Goal: Task Accomplishment & Management: Manage account settings

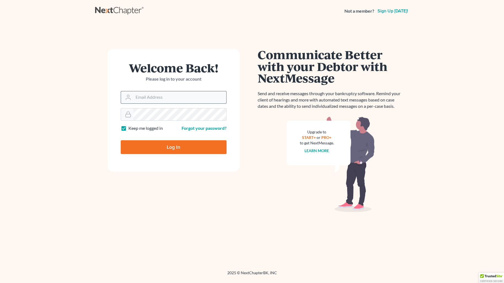
click at [134, 100] on input "Email Address" at bounding box center [179, 97] width 93 height 12
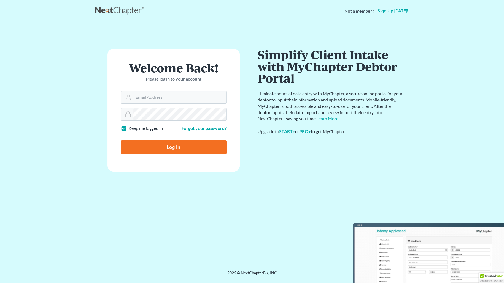
type input "DFXDESQ@AOL.COM"
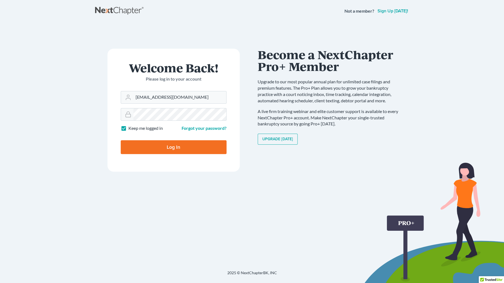
click at [150, 144] on input "Log In" at bounding box center [174, 147] width 106 height 14
type input "Thinking..."
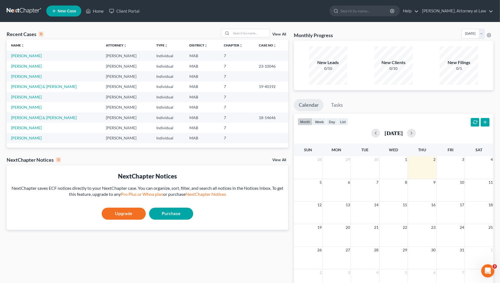
click at [490, 0] on nav "Home New Case Client Portal [PERSON_NAME], Attorney at Law [EMAIL_ADDRESS][DOMA…" at bounding box center [250, 11] width 500 height 22
drag, startPoint x: 485, startPoint y: 5, endPoint x: 486, endPoint y: 12, distance: 7.0
click at [486, 12] on nav "Home New Case Client Portal [PERSON_NAME], Attorney at Law [EMAIL_ADDRESS][DOMA…" at bounding box center [250, 11] width 500 height 22
click at [418, 11] on link "Help" at bounding box center [409, 11] width 18 height 10
click at [492, 2] on nav "Home New Case Client Portal [PERSON_NAME], Attorney at Law [EMAIL_ADDRESS][DOMA…" at bounding box center [250, 11] width 500 height 22
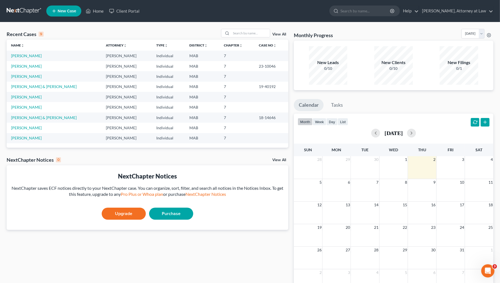
click at [490, 1] on nav "Home New Case Client Portal [PERSON_NAME], Attorney at Law [EMAIL_ADDRESS][DOMA…" at bounding box center [250, 11] width 500 height 22
drag, startPoint x: 486, startPoint y: 0, endPoint x: 487, endPoint y: 11, distance: 11.3
click at [487, 11] on nav "Home New Case Client Portal [PERSON_NAME], Attorney at Law [EMAIL_ADDRESS][DOMA…" at bounding box center [250, 11] width 500 height 22
click at [492, 0] on nav "Home New Case Client Portal Daniel F. Dowcett, Attorney at Law dfxdesq@aol.com …" at bounding box center [250, 11] width 500 height 22
click at [492, 3] on nav "Home New Case Client Portal Daniel F. Dowcett, Attorney at Law dfxdesq@aol.com …" at bounding box center [250, 11] width 500 height 22
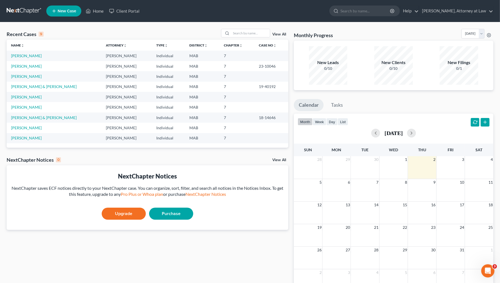
drag, startPoint x: 493, startPoint y: 0, endPoint x: 492, endPoint y: 17, distance: 16.8
click at [492, 17] on nav "Home New Case Client Portal Daniel F. Dowcett, Attorney at Law dfxdesq@aol.com …" at bounding box center [250, 11] width 500 height 22
drag, startPoint x: 254, startPoint y: 7, endPoint x: 255, endPoint y: 0, distance: 6.7
click at [255, 6] on ul "New Case Home Client Portal - No Result - See all results Or Press Enter... Hel…" at bounding box center [269, 11] width 447 height 14
click at [285, 1] on nav "Home New Case Client Portal [PERSON_NAME], Attorney at Law [EMAIL_ADDRESS][DOMA…" at bounding box center [250, 11] width 500 height 22
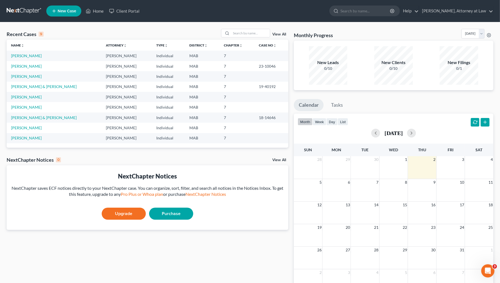
drag, startPoint x: 308, startPoint y: 21, endPoint x: 311, endPoint y: 29, distance: 8.9
click at [311, 29] on div "Home New Case Client Portal [PERSON_NAME], Attorney at Law [EMAIL_ADDRESS][DOMA…" at bounding box center [250, 159] width 500 height 318
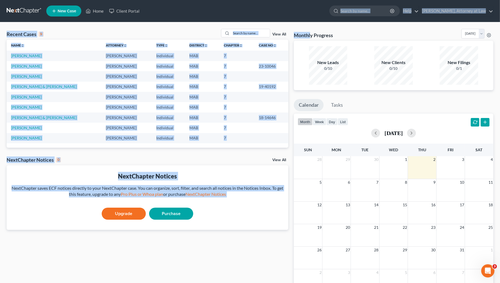
click at [479, 0] on nav "Home New Case Client Portal [PERSON_NAME], Attorney at Law [EMAIL_ADDRESS][DOMA…" at bounding box center [250, 11] width 500 height 22
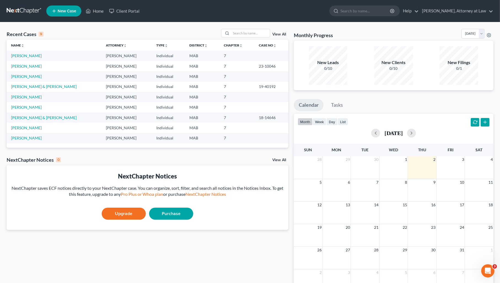
drag, startPoint x: 474, startPoint y: 0, endPoint x: 477, endPoint y: 22, distance: 22.0
click at [477, 22] on nav "Home New Case Client Portal [PERSON_NAME], Attorney at Law [EMAIL_ADDRESS][DOMA…" at bounding box center [250, 11] width 500 height 22
